Goal: Find specific page/section: Find specific page/section

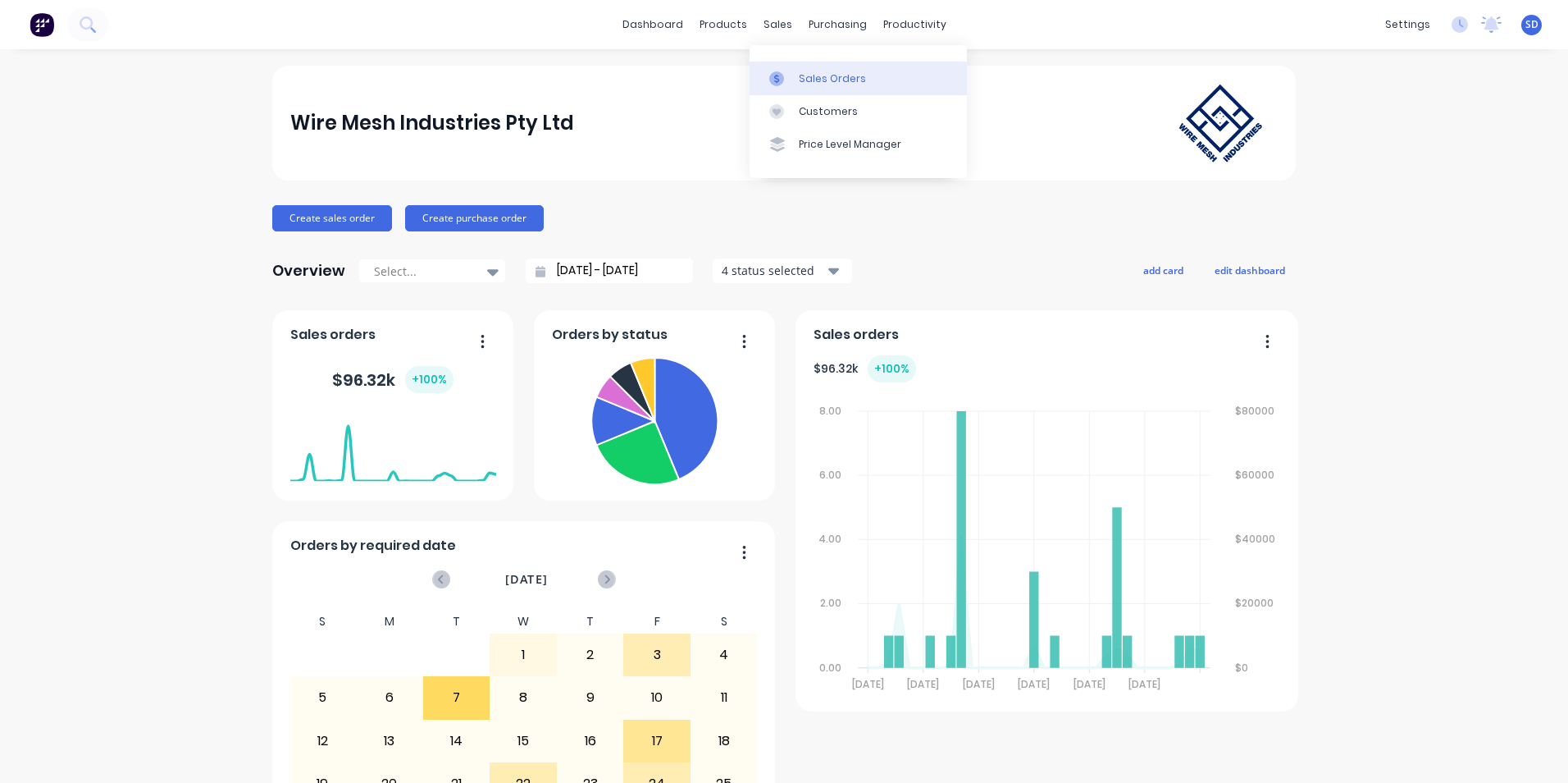
click at [789, 86] on link "Sales Orders" at bounding box center [858, 78] width 217 height 33
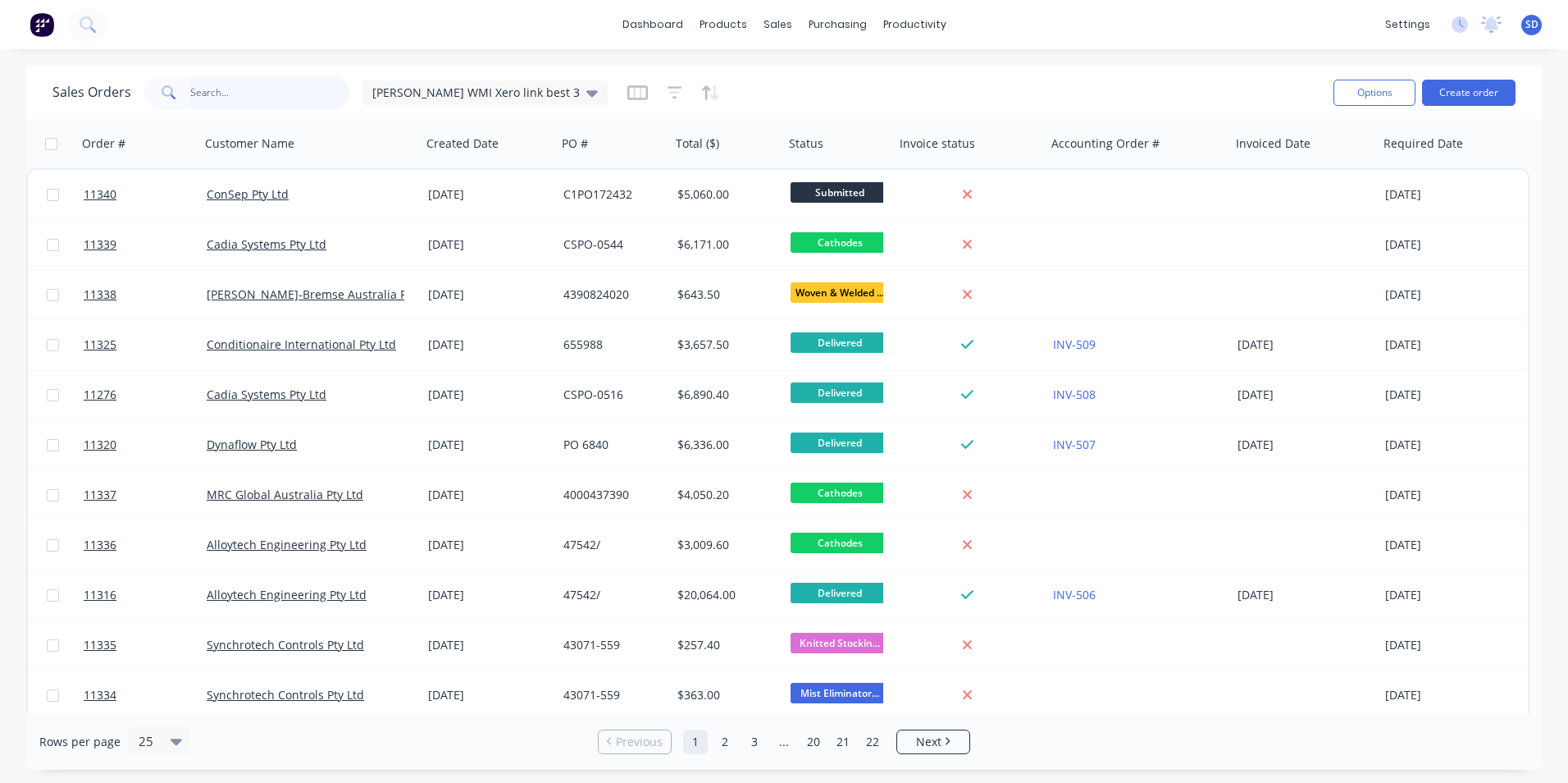
click at [270, 85] on input "text" at bounding box center [270, 93] width 160 height 33
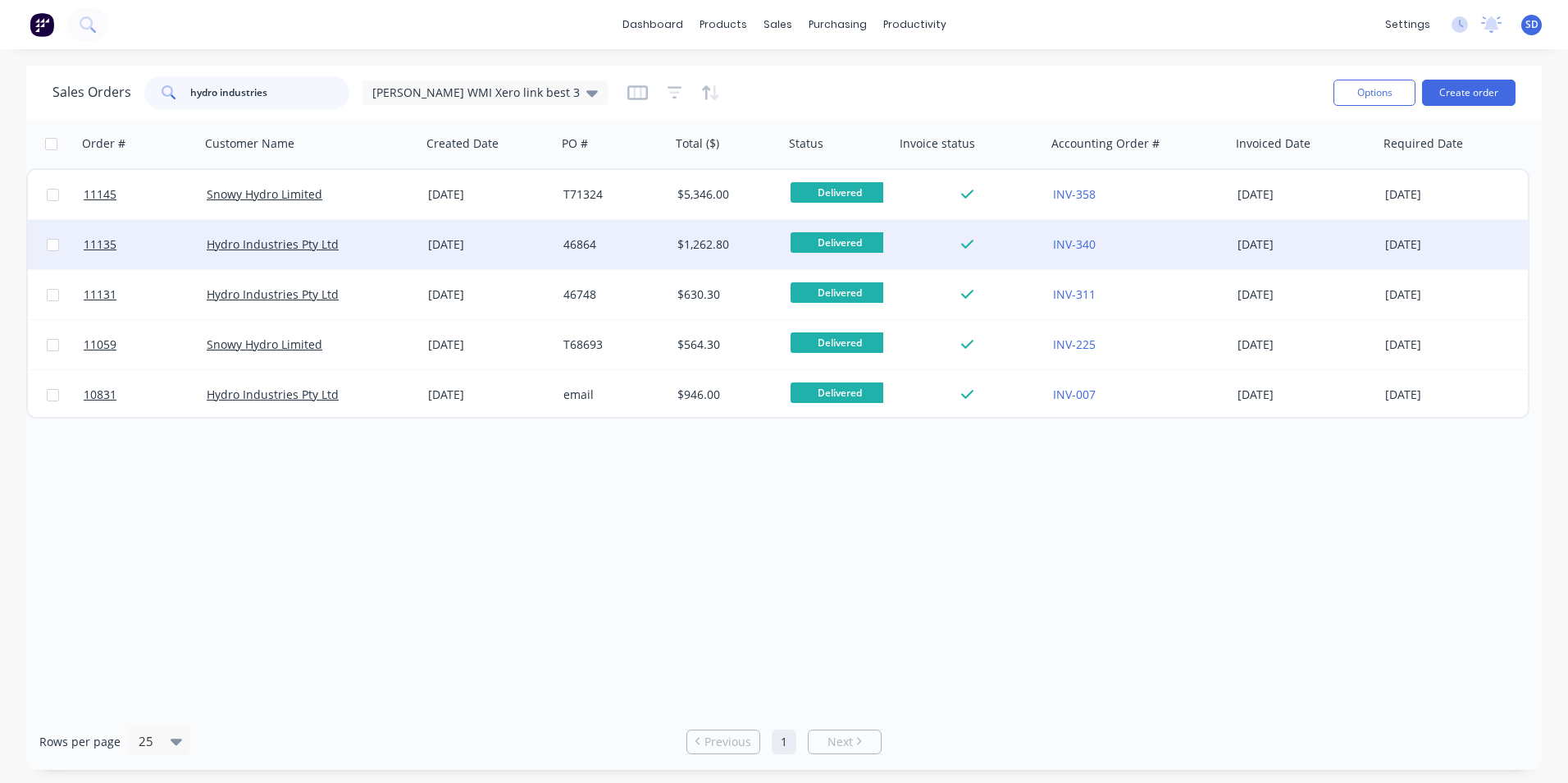
type input "hydro industries"
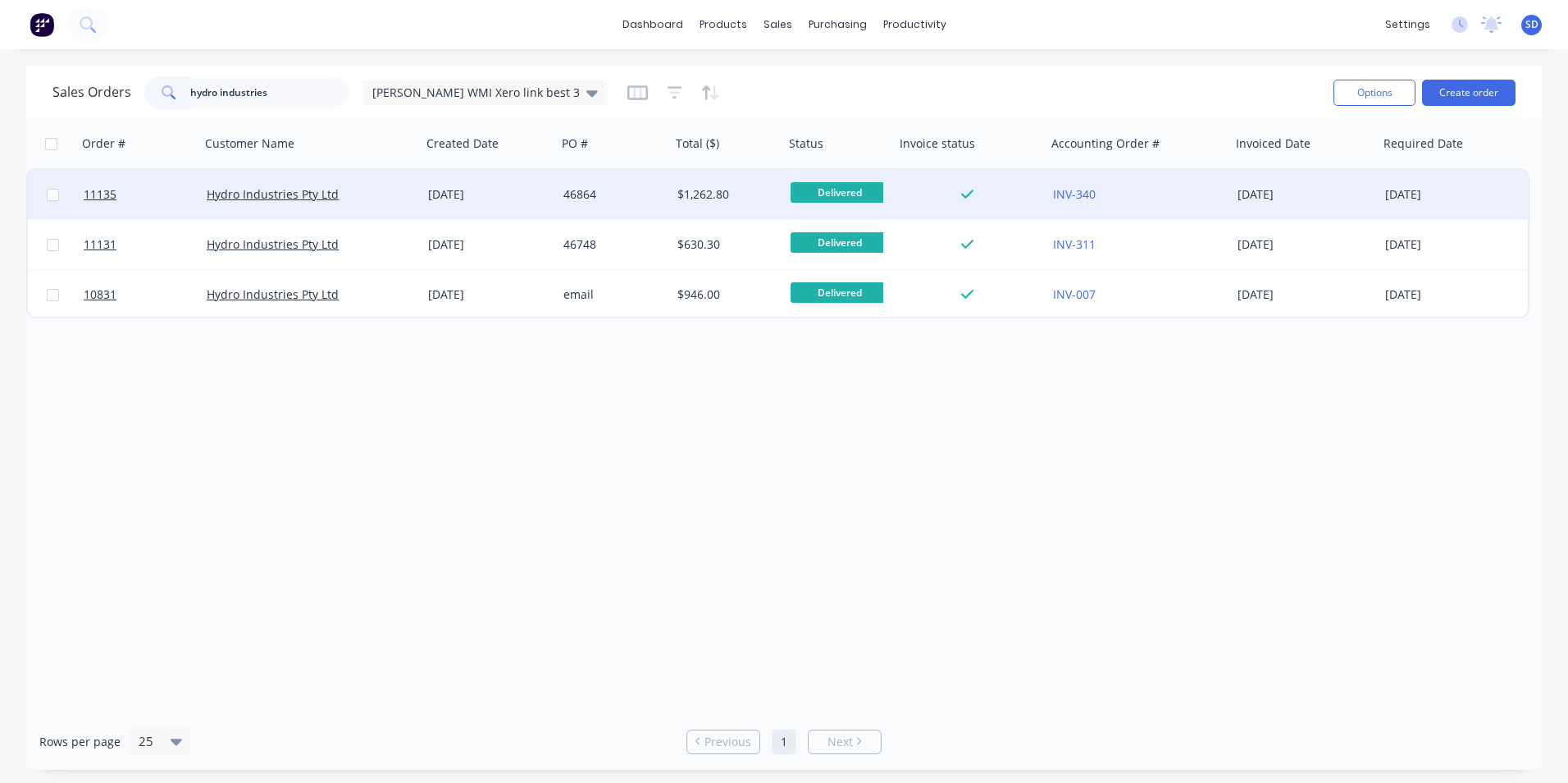
click at [1040, 206] on div at bounding box center [970, 194] width 151 height 49
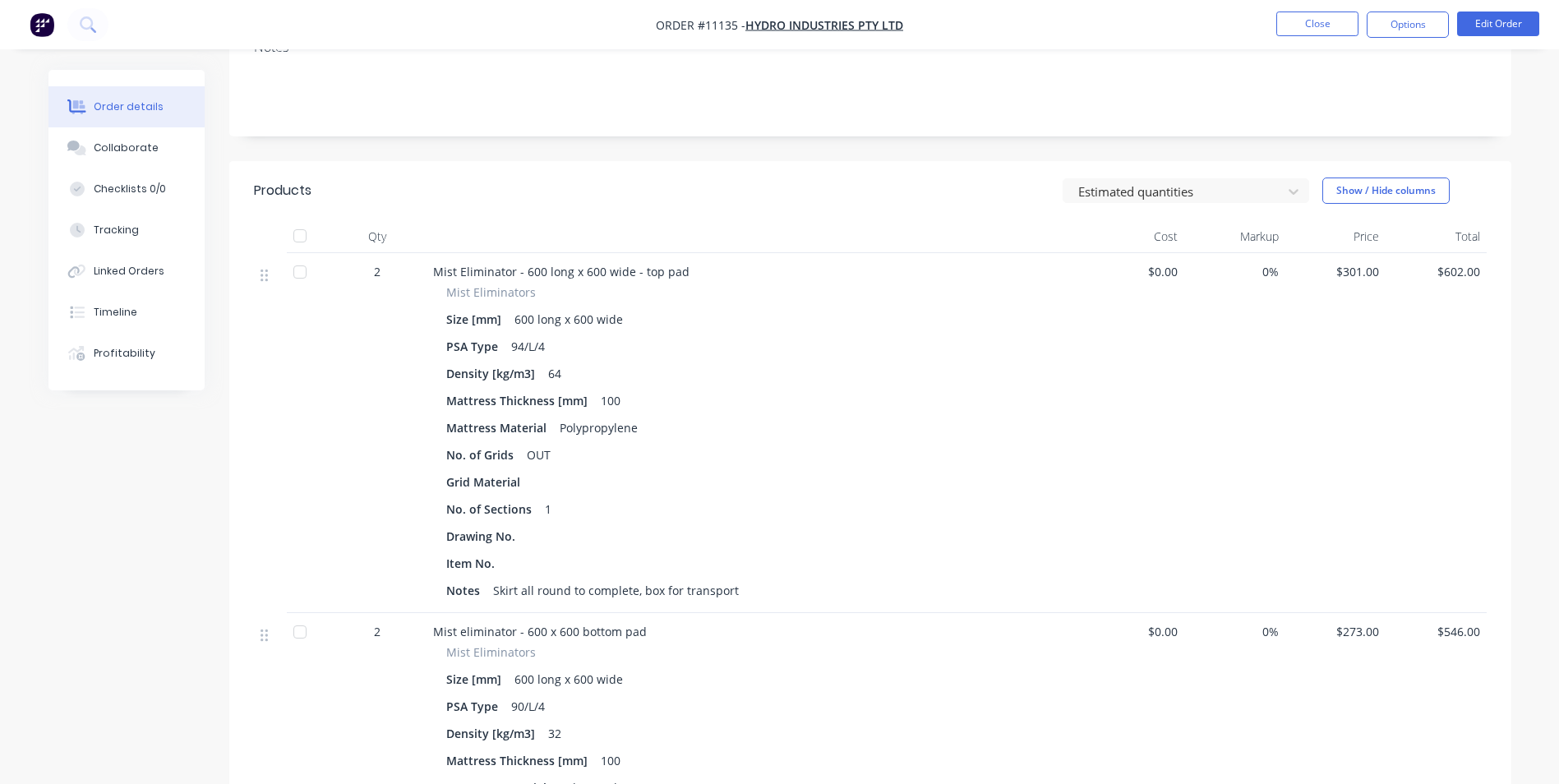
scroll to position [328, 0]
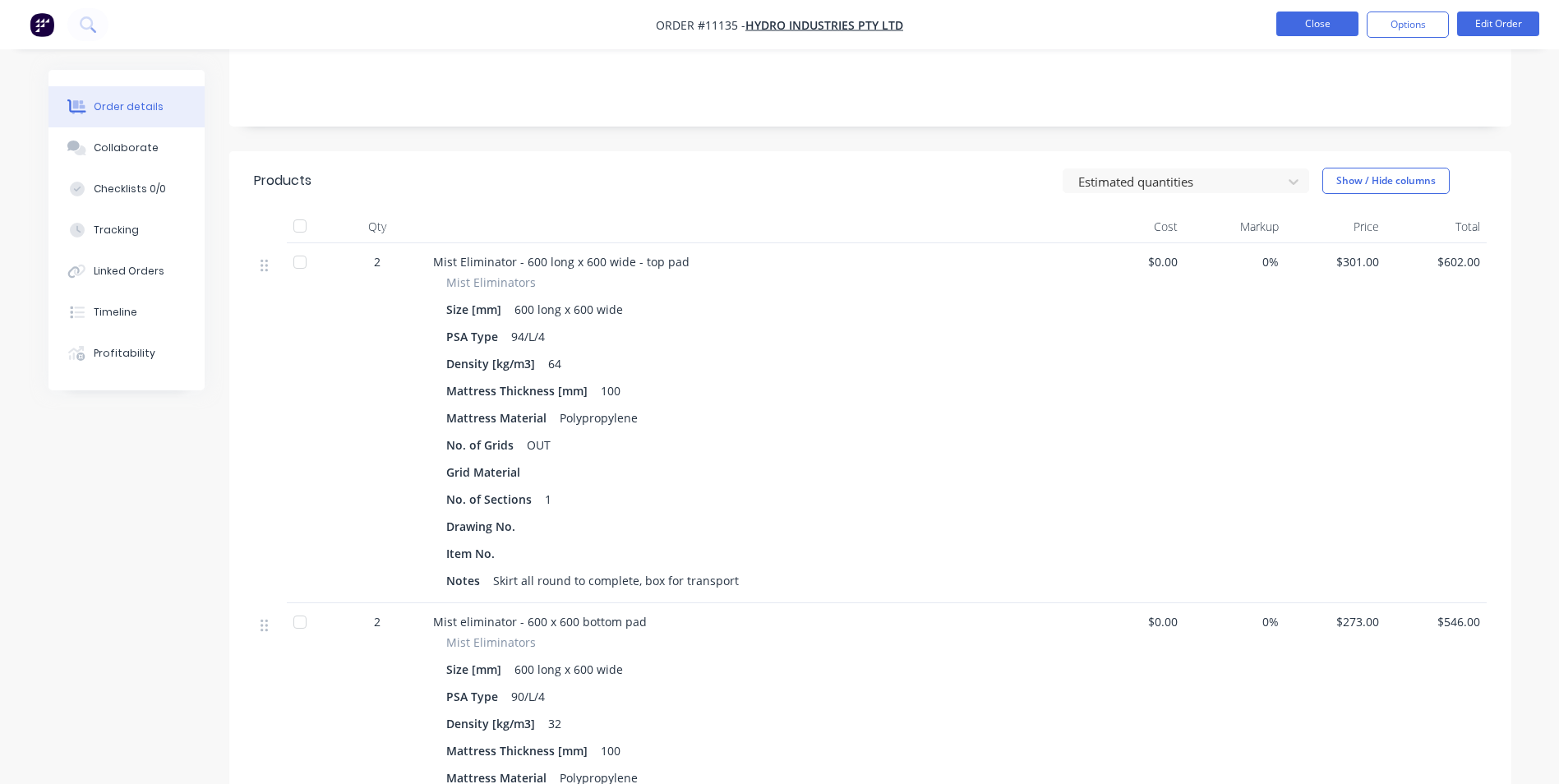
click at [1299, 28] on button "Close" at bounding box center [1317, 24] width 82 height 25
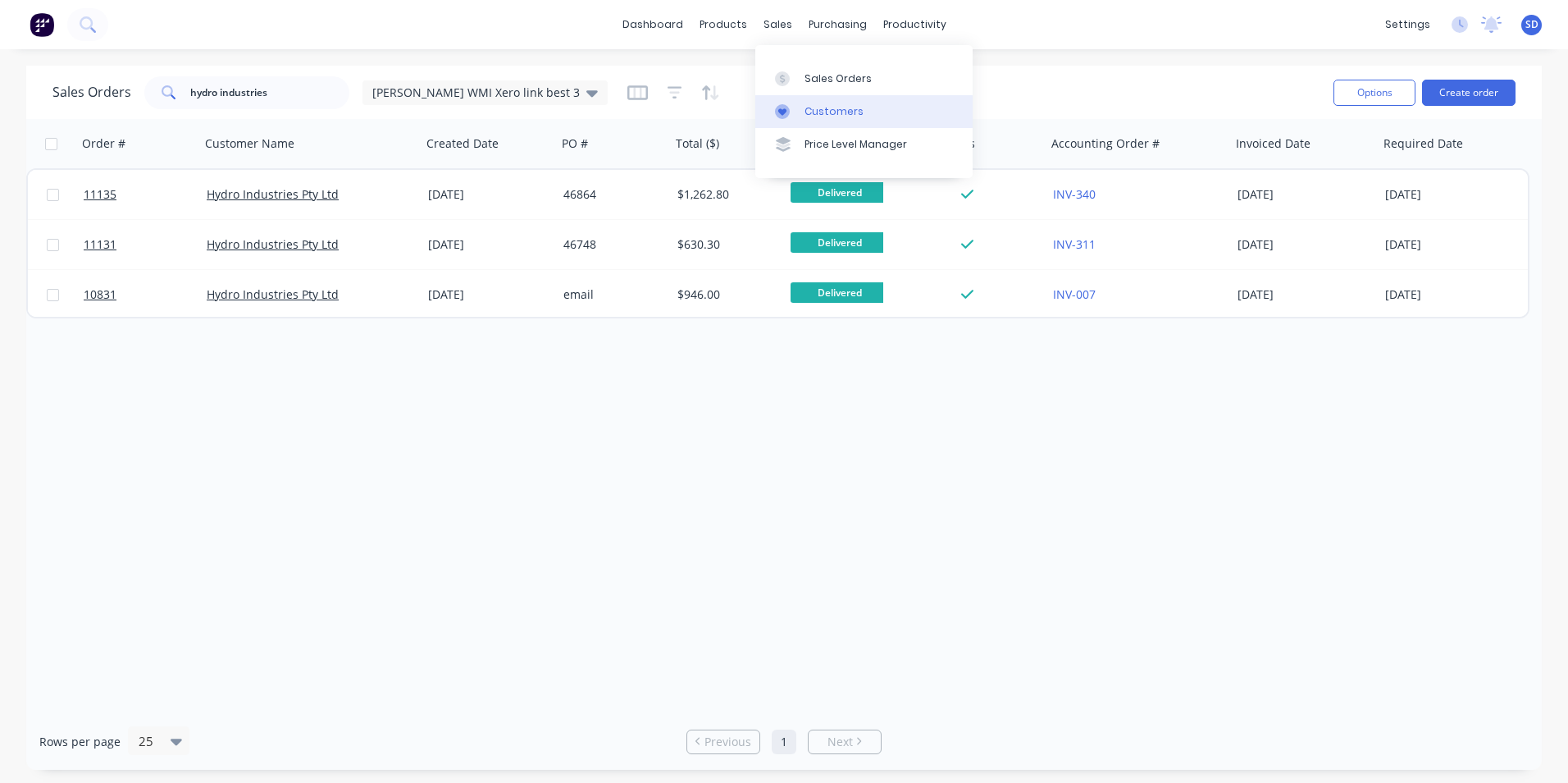
click at [798, 115] on div at bounding box center [787, 111] width 24 height 15
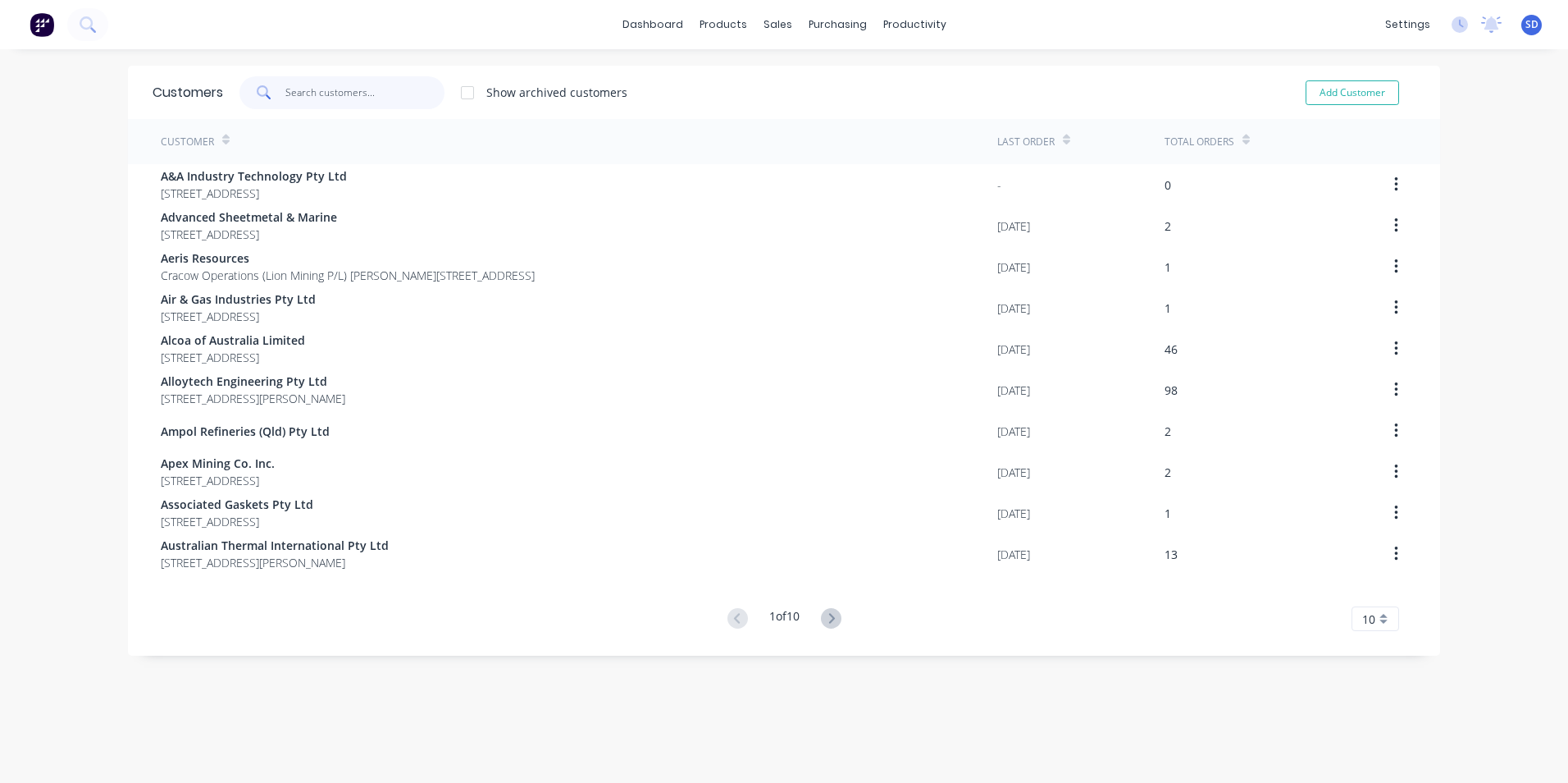
click at [311, 99] on input "text" at bounding box center [365, 93] width 160 height 33
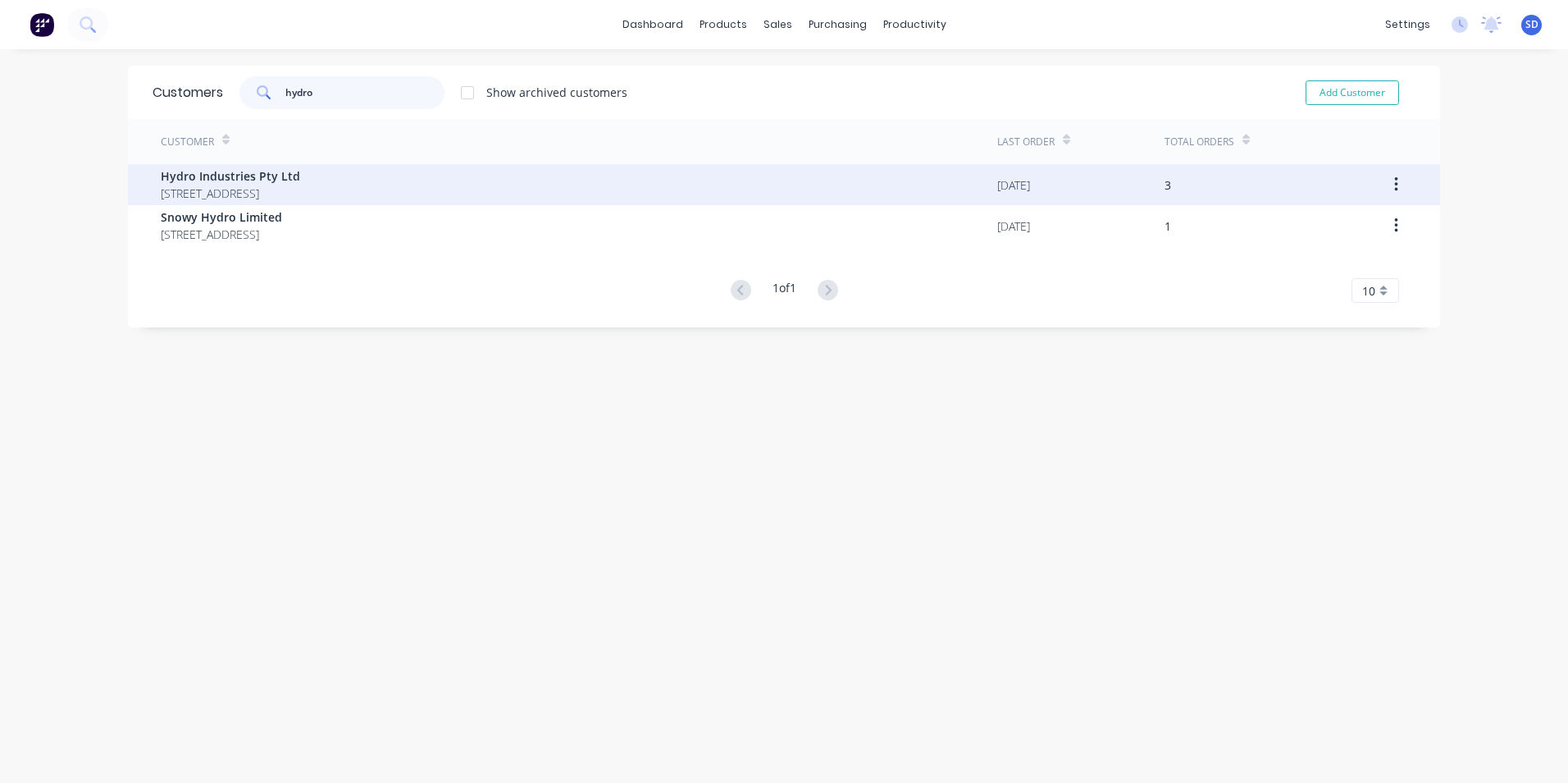
type input "hydro"
click at [300, 181] on span "Hydro Industries Pty Ltd" at bounding box center [230, 176] width 139 height 17
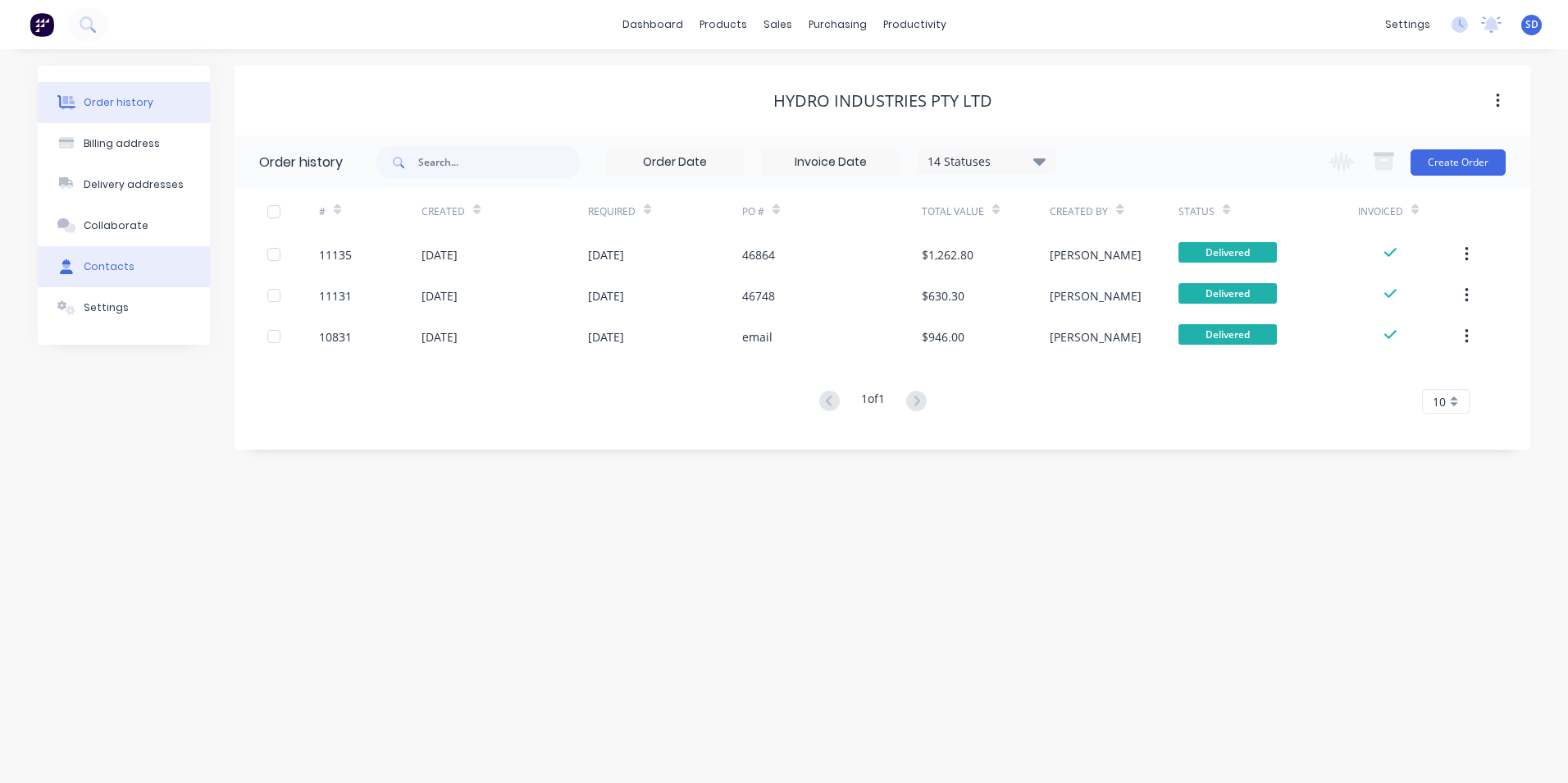
click at [112, 276] on button "Contacts" at bounding box center [123, 266] width 172 height 41
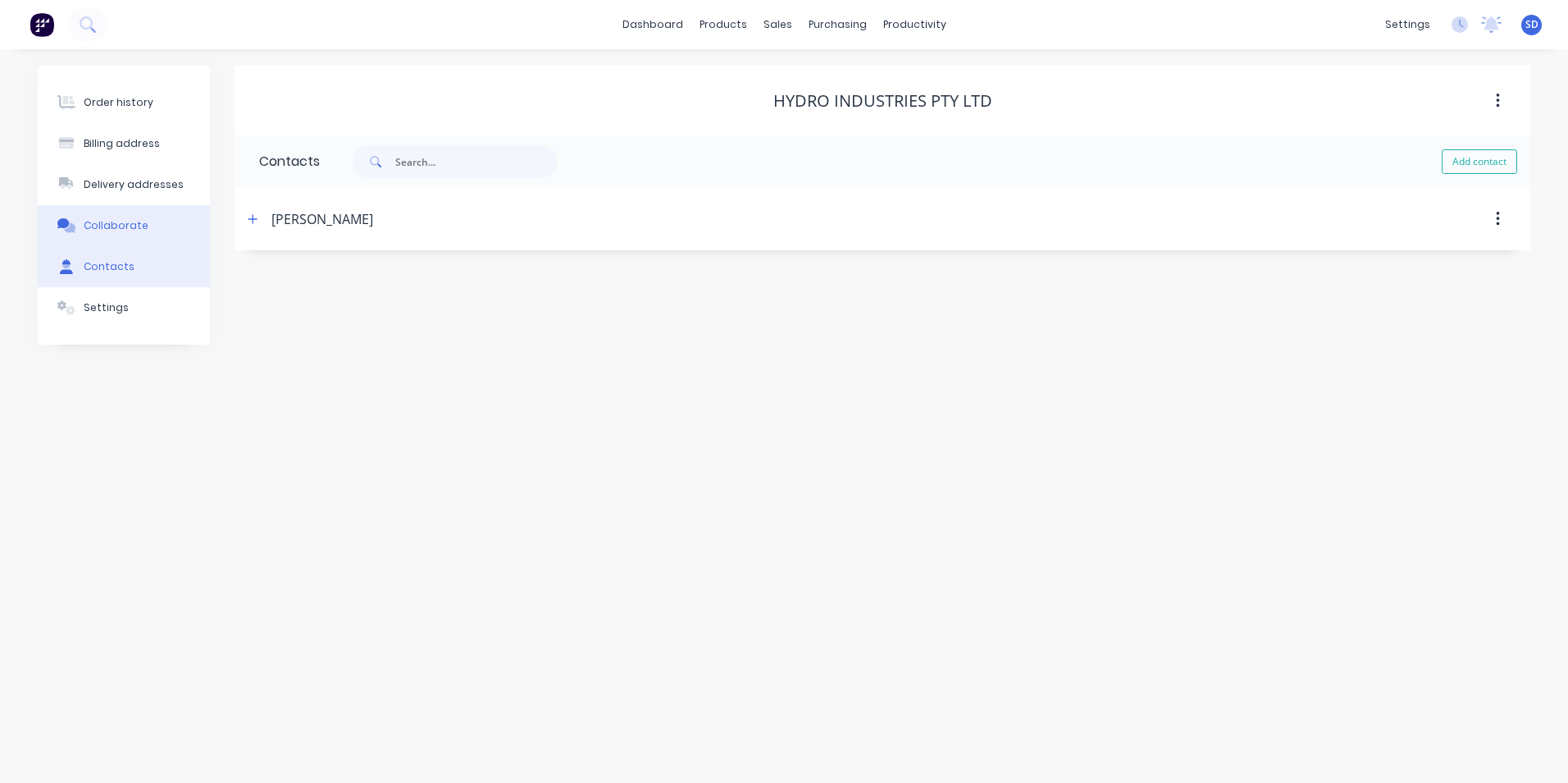
click at [124, 233] on button "Collaborate" at bounding box center [123, 225] width 172 height 41
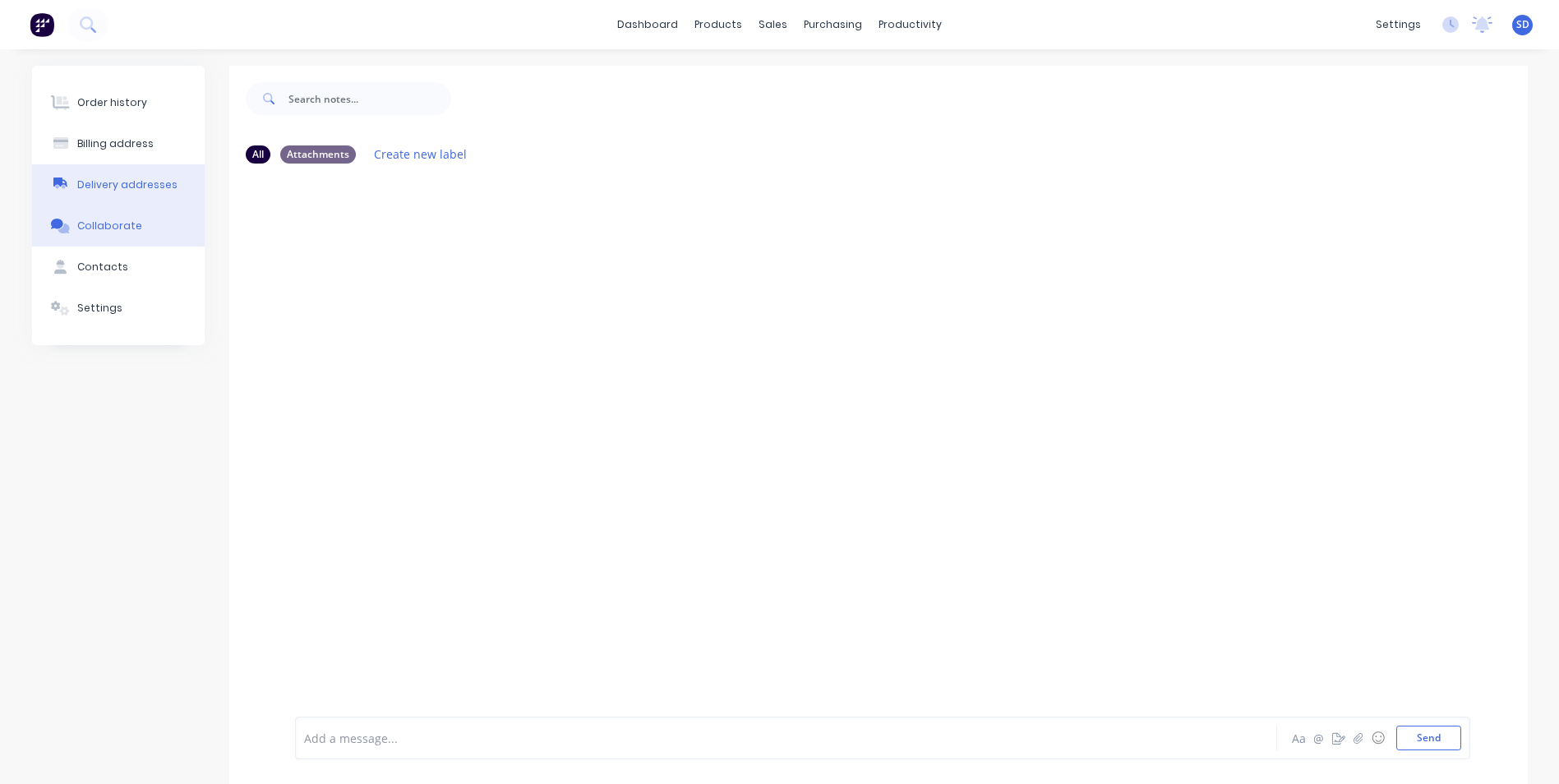
click at [131, 174] on button "Delivery addresses" at bounding box center [118, 185] width 173 height 41
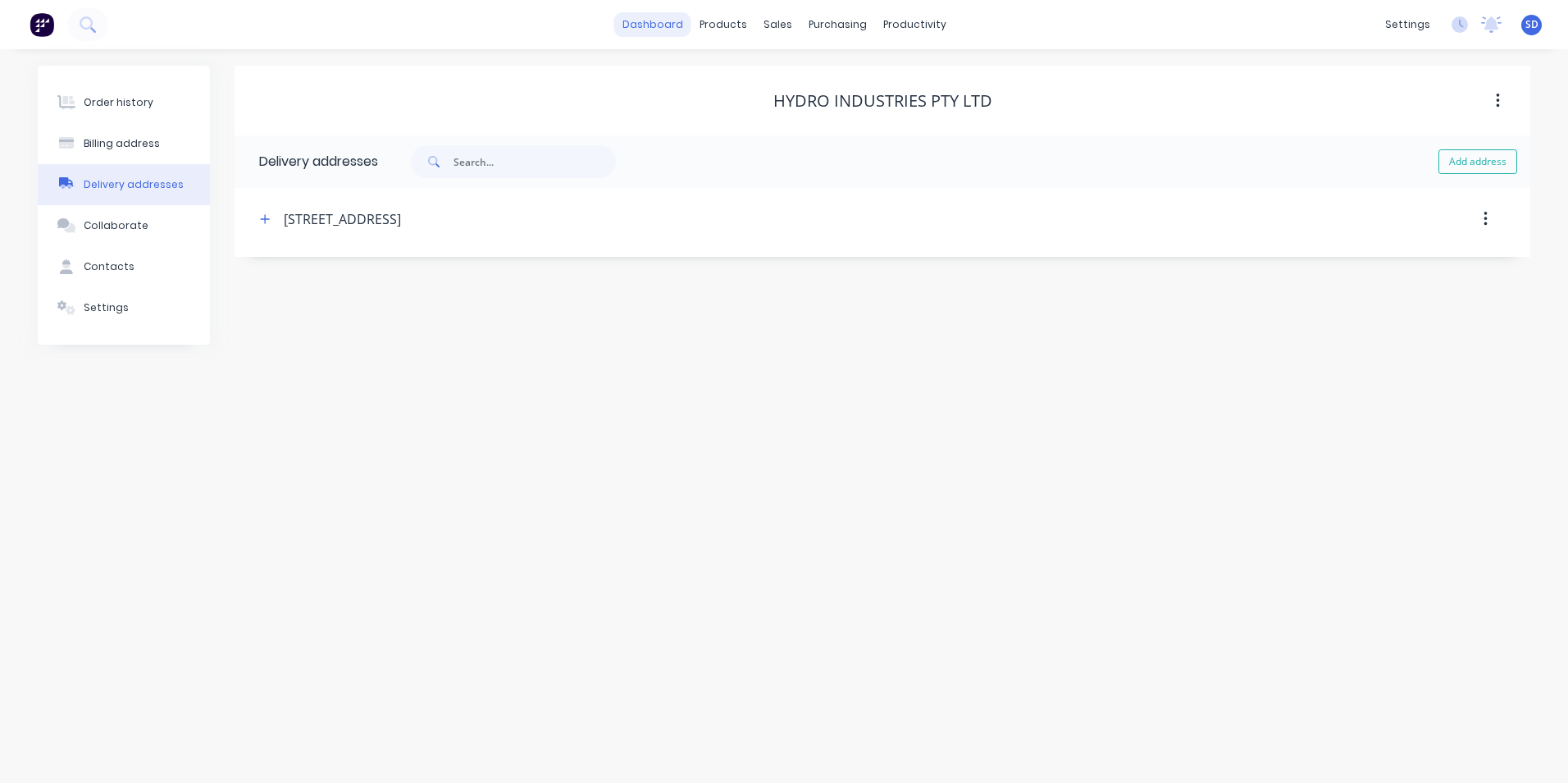
click at [650, 24] on link "dashboard" at bounding box center [652, 24] width 77 height 24
